Goal: Transaction & Acquisition: Obtain resource

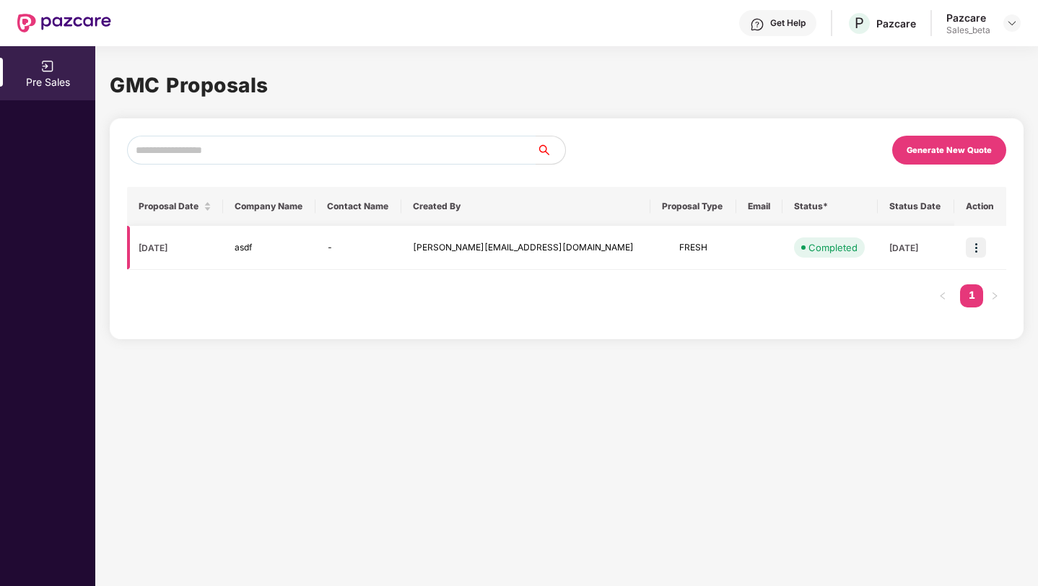
scroll to position [0, 1]
click at [970, 240] on img at bounding box center [976, 248] width 20 height 20
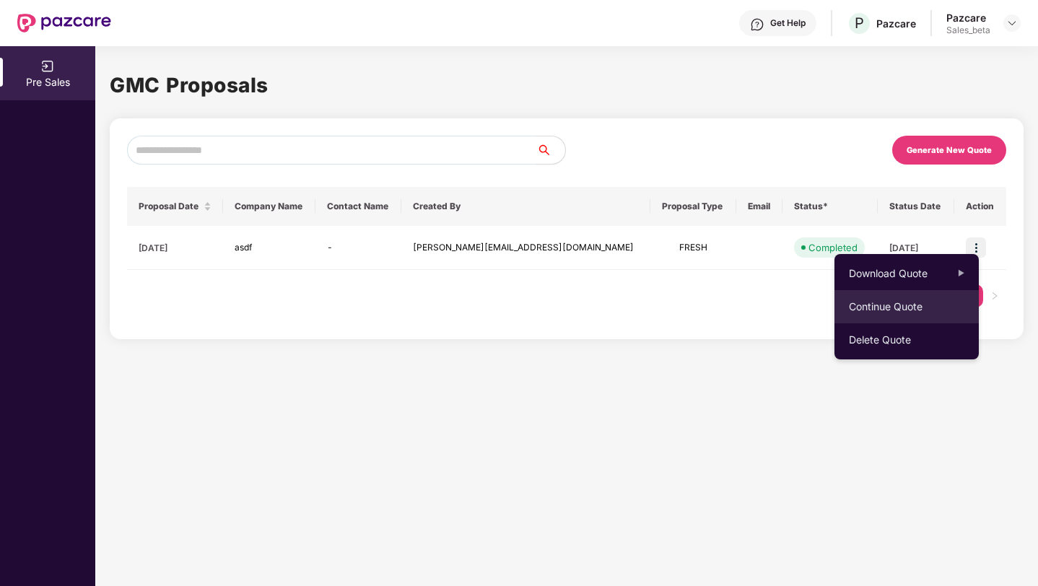
click at [935, 303] on div "Continue Quote" at bounding box center [907, 306] width 144 height 33
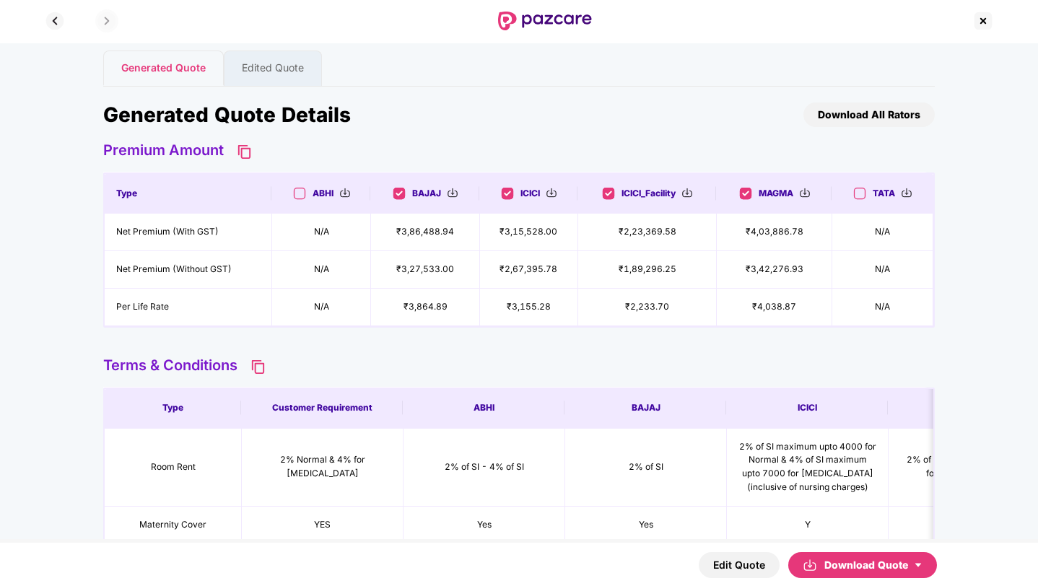
click at [865, 565] on div "Download Quote" at bounding box center [873, 565] width 98 height 16
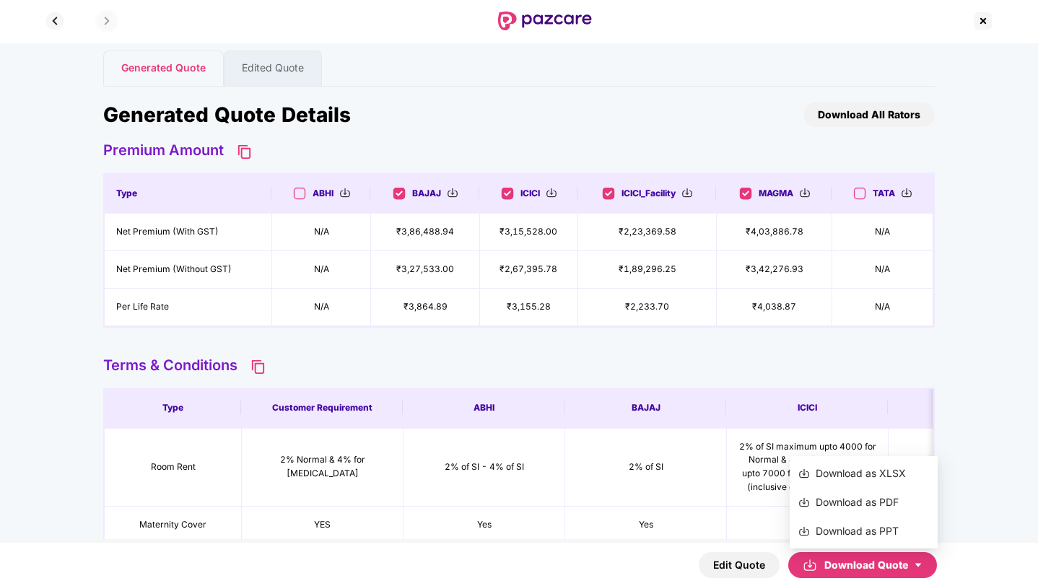
click at [954, 392] on div "Generated Quote Edited Quote Generated Quote Details Download All Rators Premiu…" at bounding box center [519, 416] width 1038 height 747
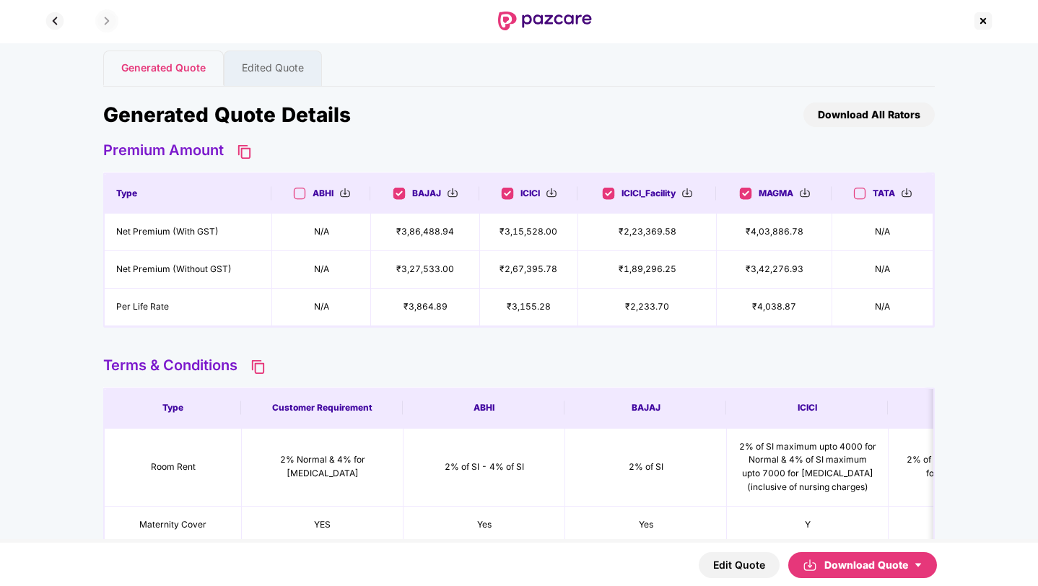
click at [905, 566] on div "Download Quote" at bounding box center [873, 565] width 98 height 16
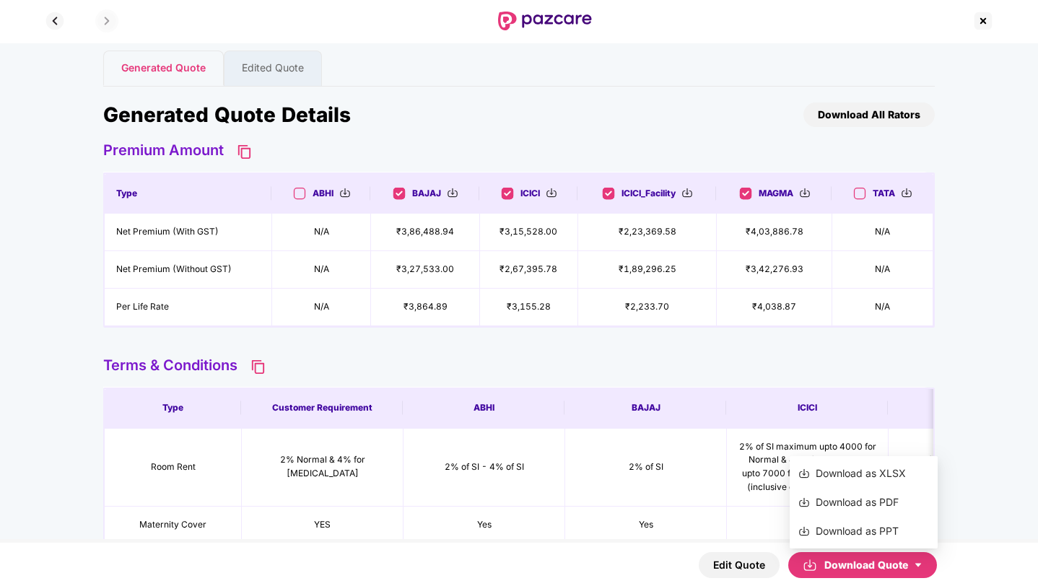
click at [697, 563] on div "Edit Quote Download Quote" at bounding box center [519, 564] width 1038 height 43
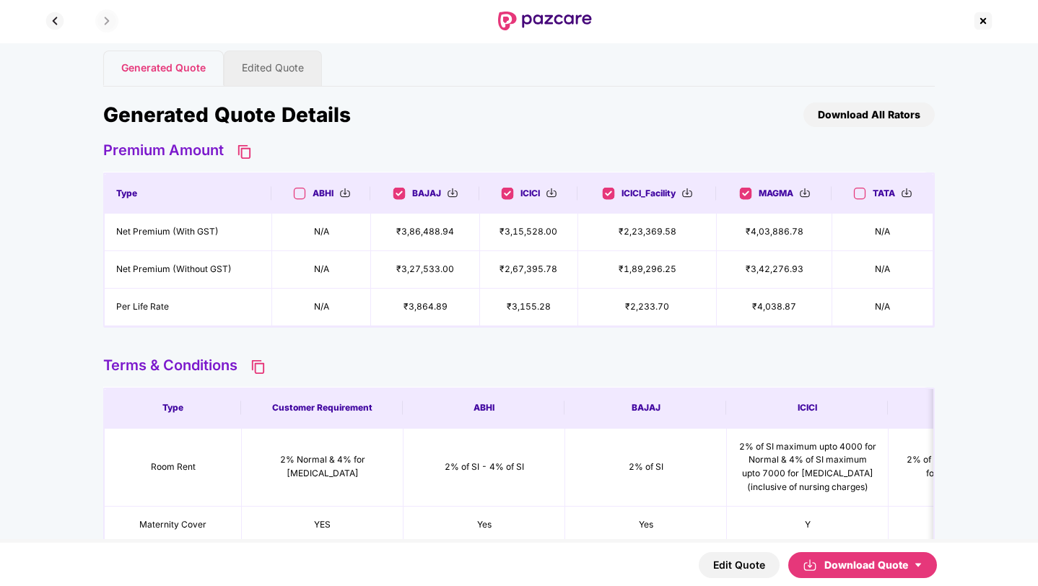
click at [284, 64] on div "Edited Quote" at bounding box center [273, 68] width 98 height 35
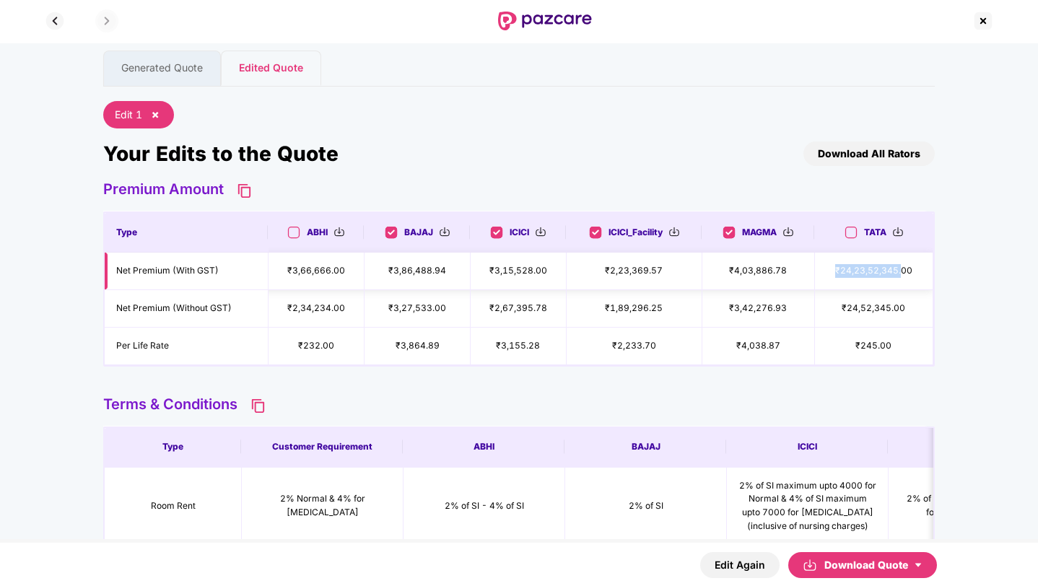
drag, startPoint x: 827, startPoint y: 273, endPoint x: 900, endPoint y: 272, distance: 72.9
click at [900, 272] on td "₹24,23,52,345.00" at bounding box center [874, 272] width 118 height 38
click at [1037, 276] on html "Generated Quote Edited Quote Edit 1 × Your Edits to the Quote Download All Rato…" at bounding box center [519, 293] width 1038 height 586
click at [854, 235] on img at bounding box center [851, 232] width 14 height 14
click at [291, 234] on img at bounding box center [294, 232] width 14 height 14
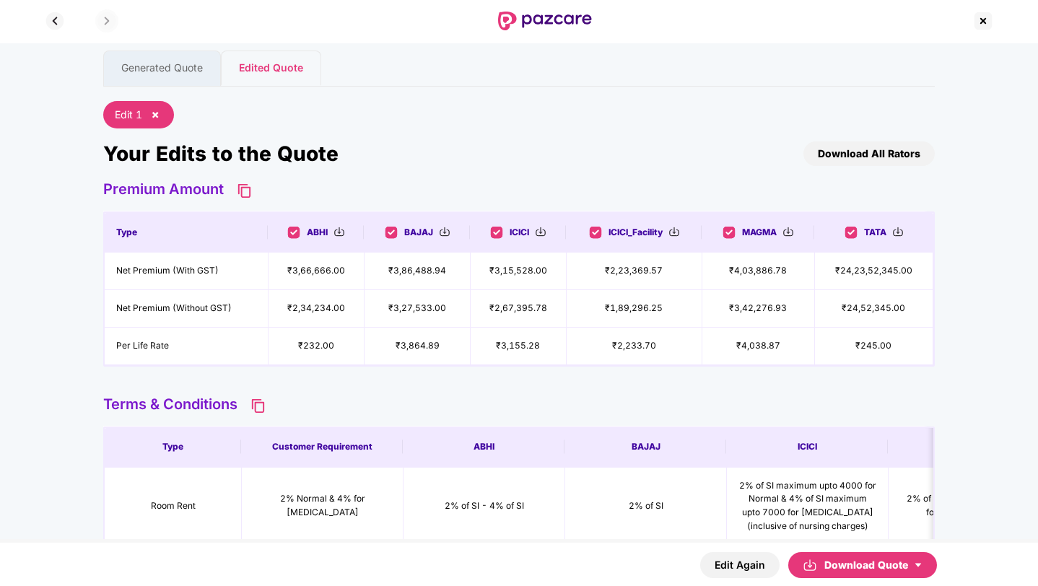
click at [290, 234] on img at bounding box center [294, 232] width 14 height 14
click at [752, 172] on div "Your Edits to the Quote Download All Rators" at bounding box center [519, 160] width 832 height 40
click at [539, 234] on img at bounding box center [541, 232] width 12 height 12
click at [515, 409] on div "Terms & Conditions" at bounding box center [519, 408] width 832 height 25
